Goal: Task Accomplishment & Management: Manage account settings

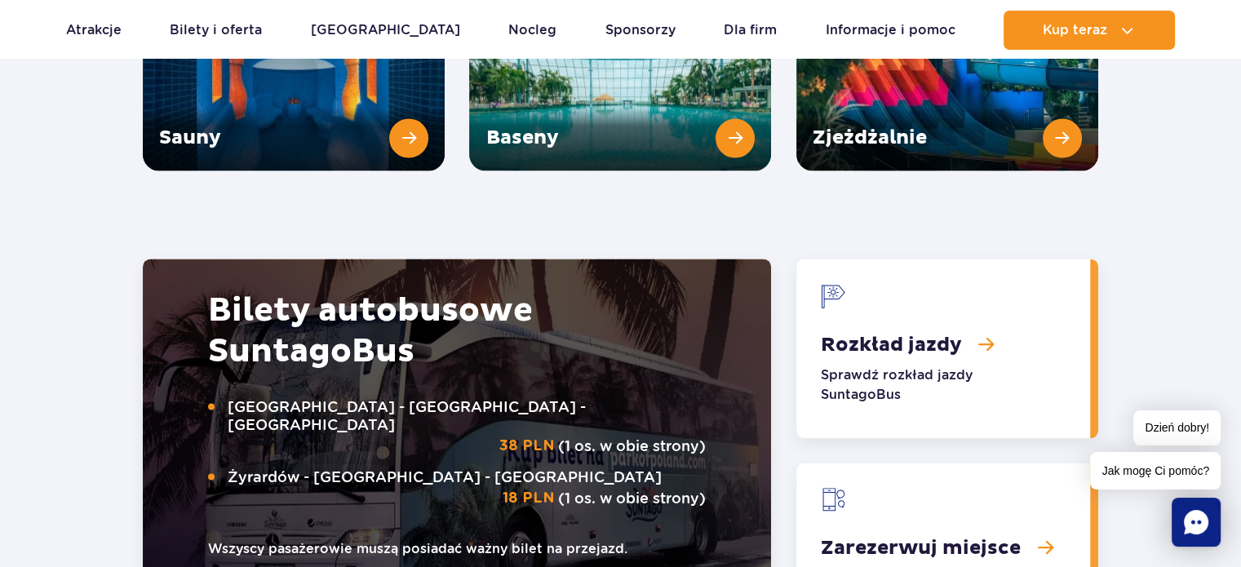
scroll to position [2416, 0]
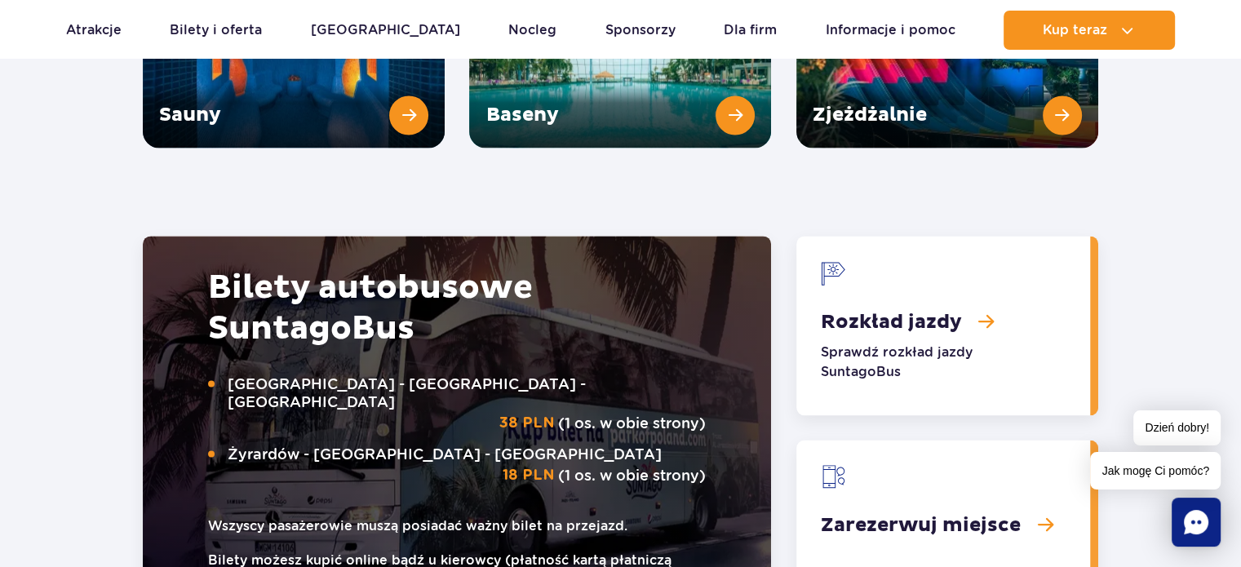
click at [1142, 475] on span "Jak mogę Ci pomóc?" at bounding box center [1155, 471] width 131 height 38
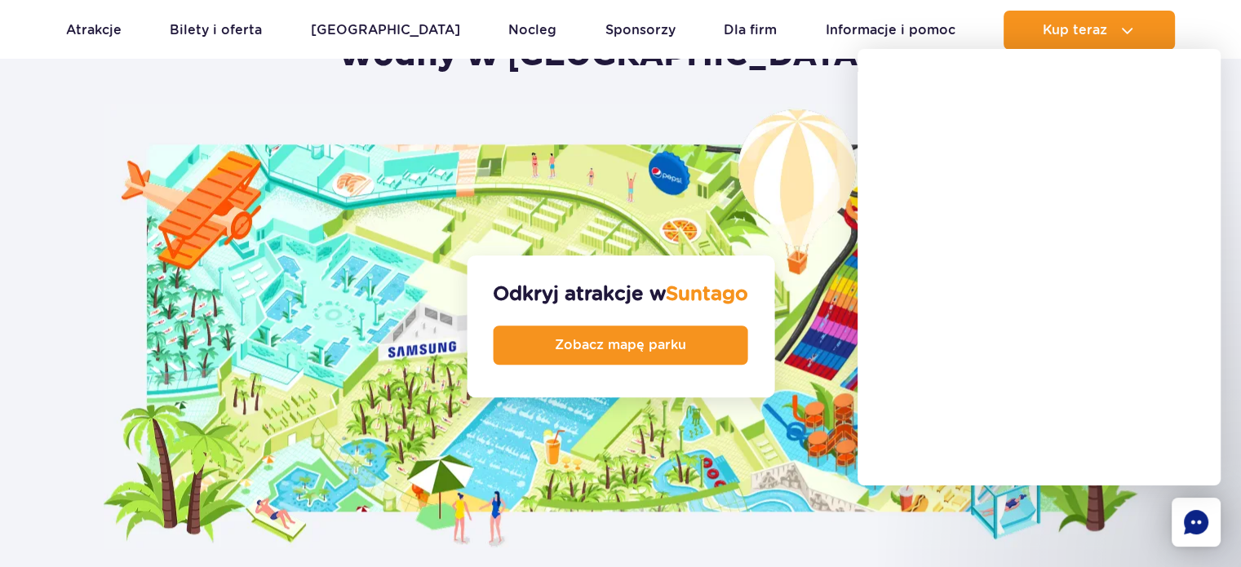
scroll to position [1664, 0]
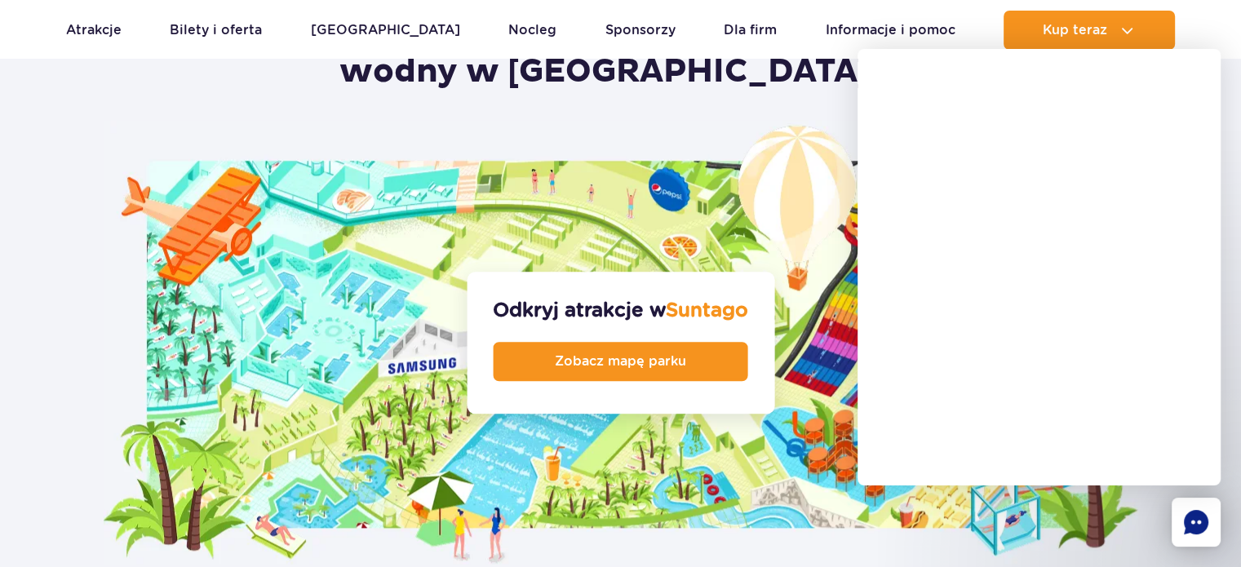
click at [1200, 521] on icon "Chat" at bounding box center [1196, 522] width 24 height 24
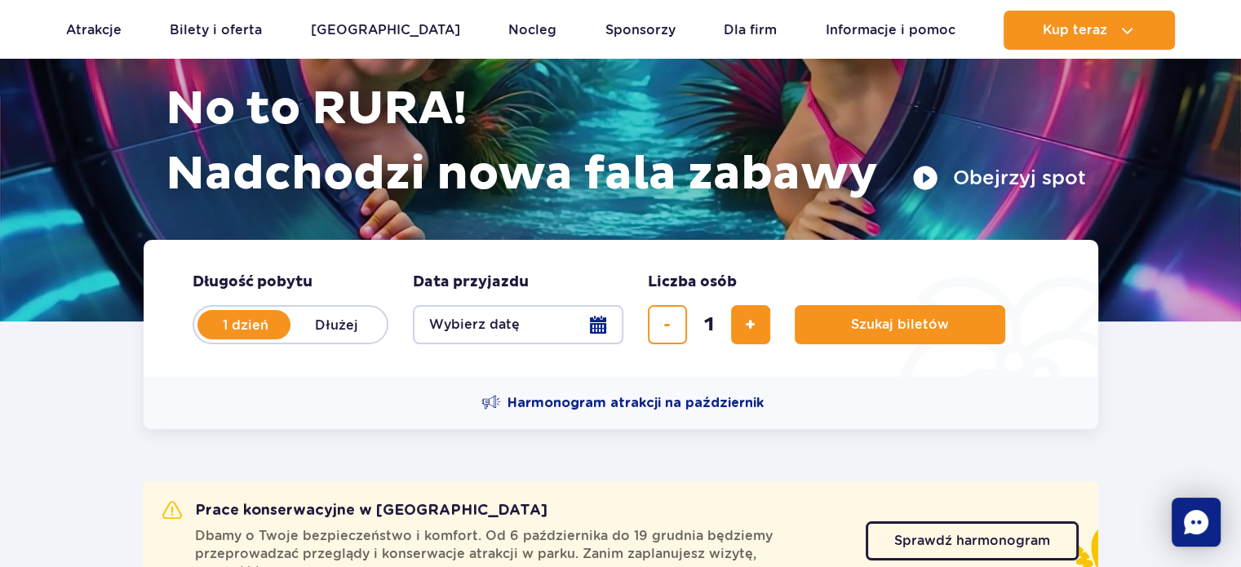
scroll to position [0, 0]
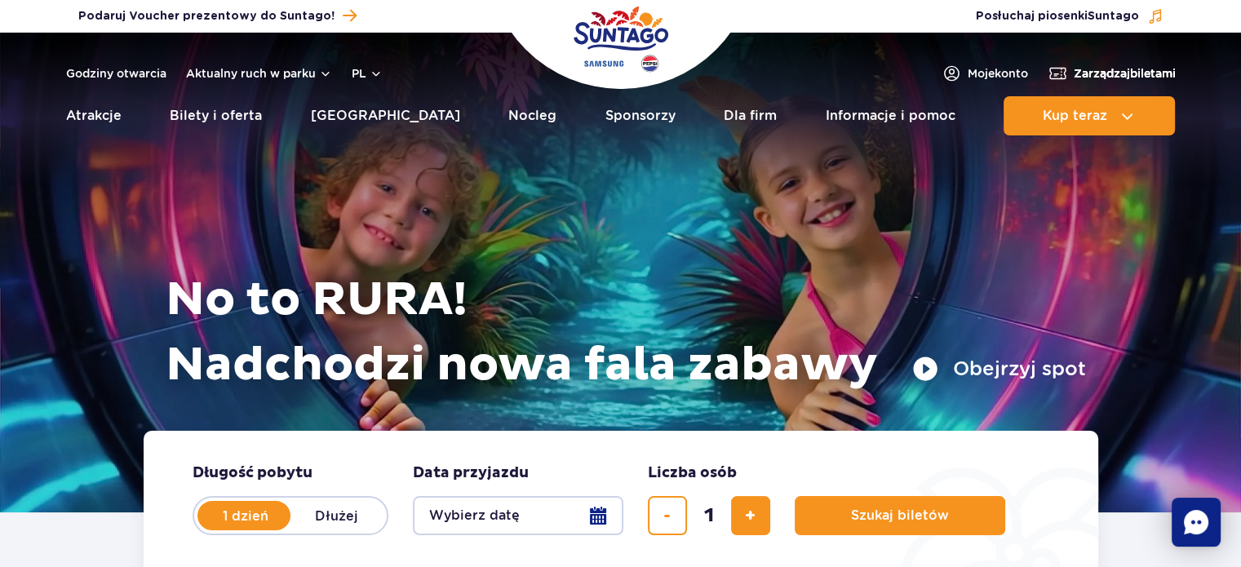
click at [1131, 74] on span "Zarządzaj biletami" at bounding box center [1125, 73] width 102 height 16
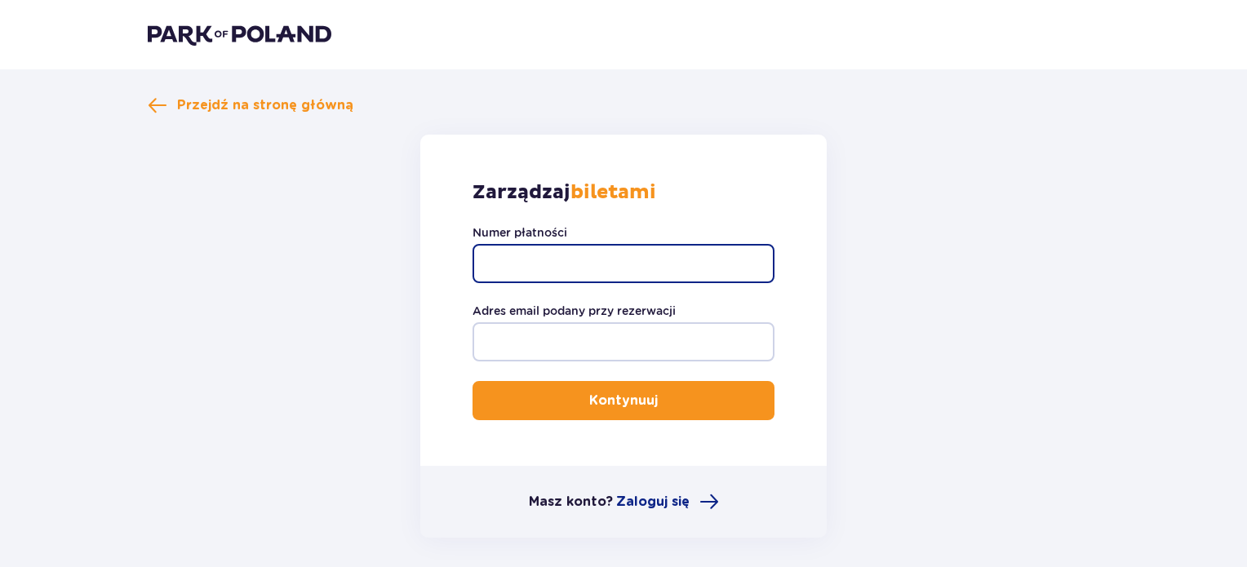
click at [620, 257] on input "Numer płatności" at bounding box center [624, 263] width 302 height 39
type input "0640007072230558"
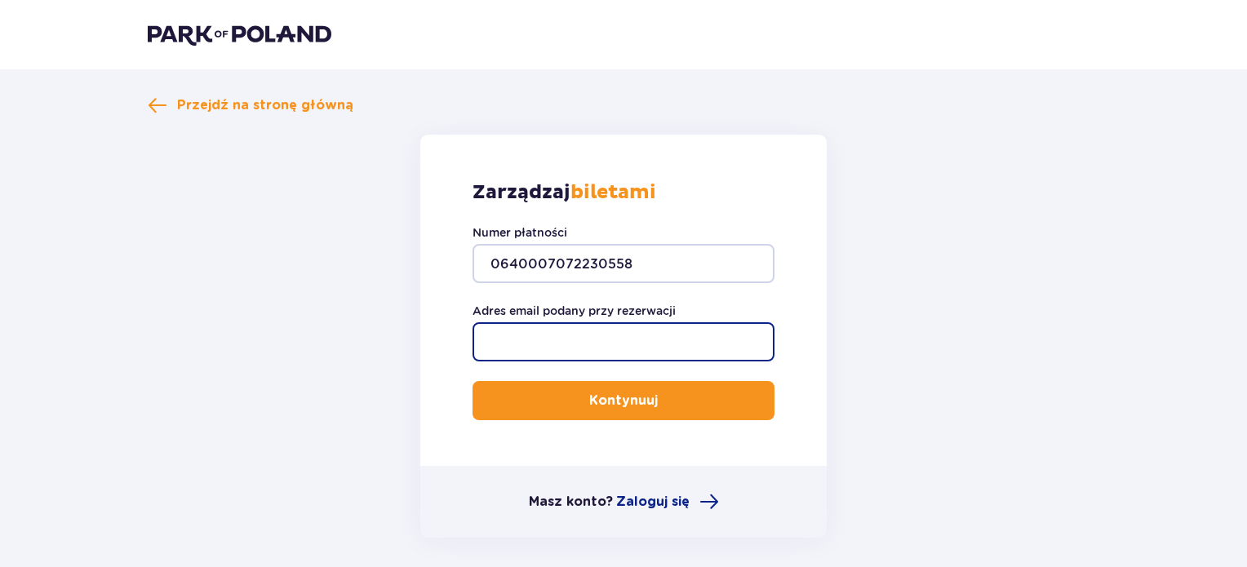
click at [604, 337] on input "Adres email podany przy rezerwacji" at bounding box center [624, 341] width 302 height 39
type input "[EMAIL_ADDRESS][PERSON_NAME][DOMAIN_NAME]"
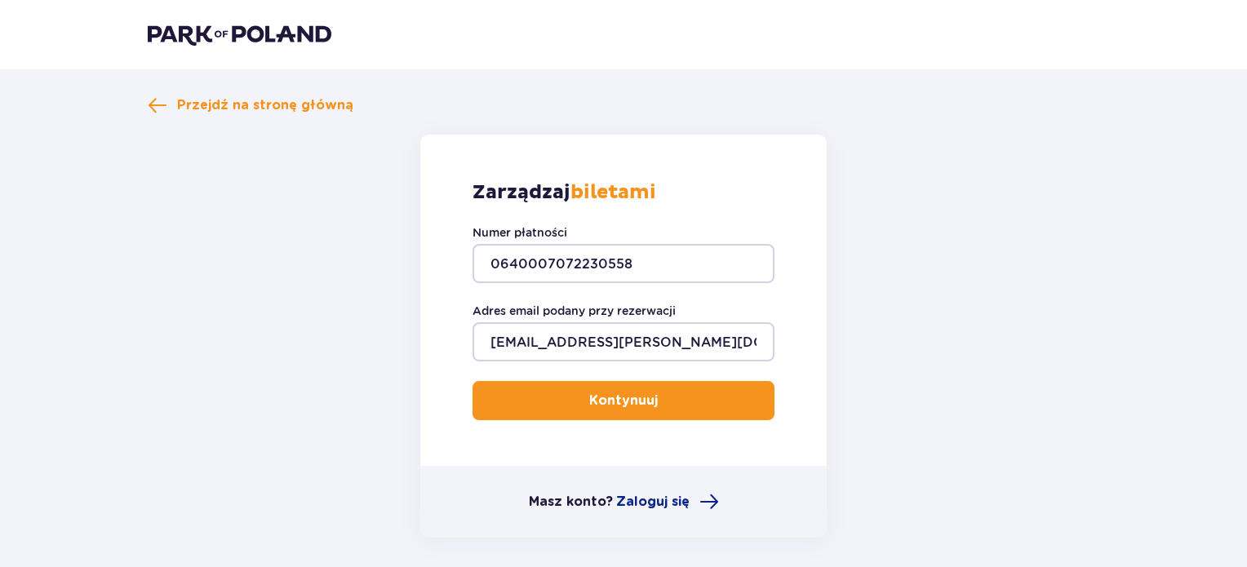
click at [592, 400] on p "Kontynuuj" at bounding box center [623, 401] width 69 height 18
